Goal: Information Seeking & Learning: Learn about a topic

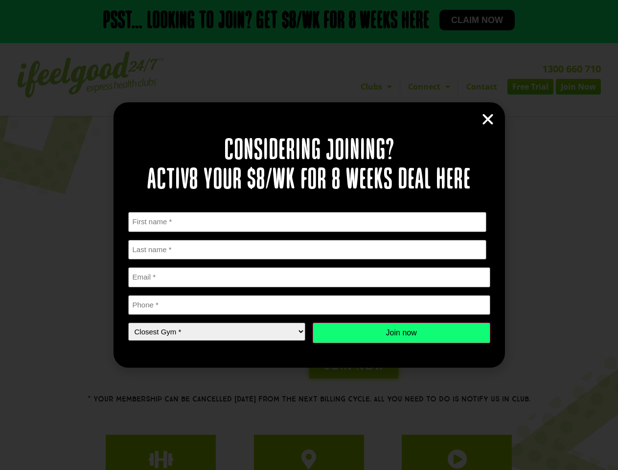
scroll to position [135, 0]
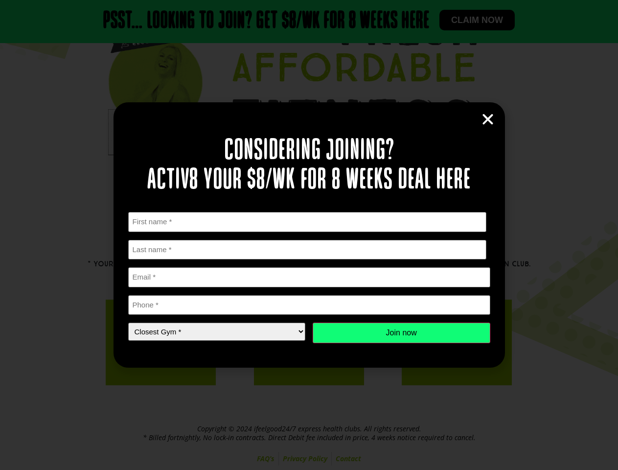
click at [309, 235] on div "First Name * First Last Name * Last name Email * Phone * Closest Gym * Closest …" at bounding box center [309, 277] width 362 height 131
click at [488, 119] on icon "Close" at bounding box center [488, 119] width 15 height 15
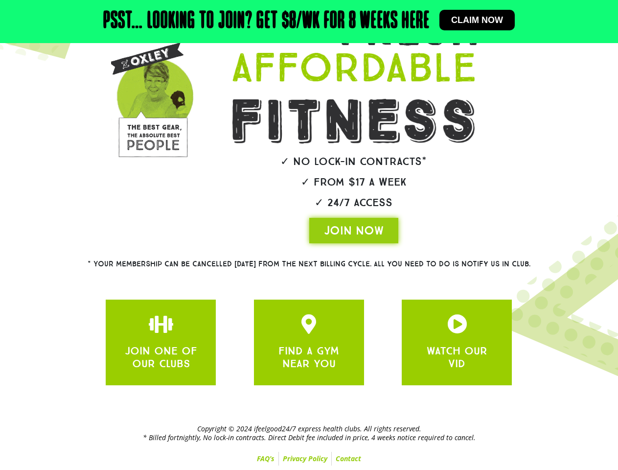
click at [402, 333] on div "JOIN ONE OF OUR CLUBS FIND A GYM NEAR YOU WATCH OUR VID" at bounding box center [309, 342] width 416 height 95
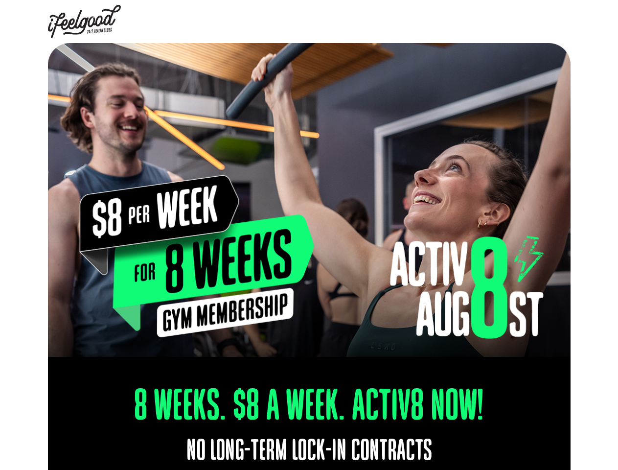
click at [309, 235] on img at bounding box center [309, 200] width 523 height 314
